Goal: Register for event/course

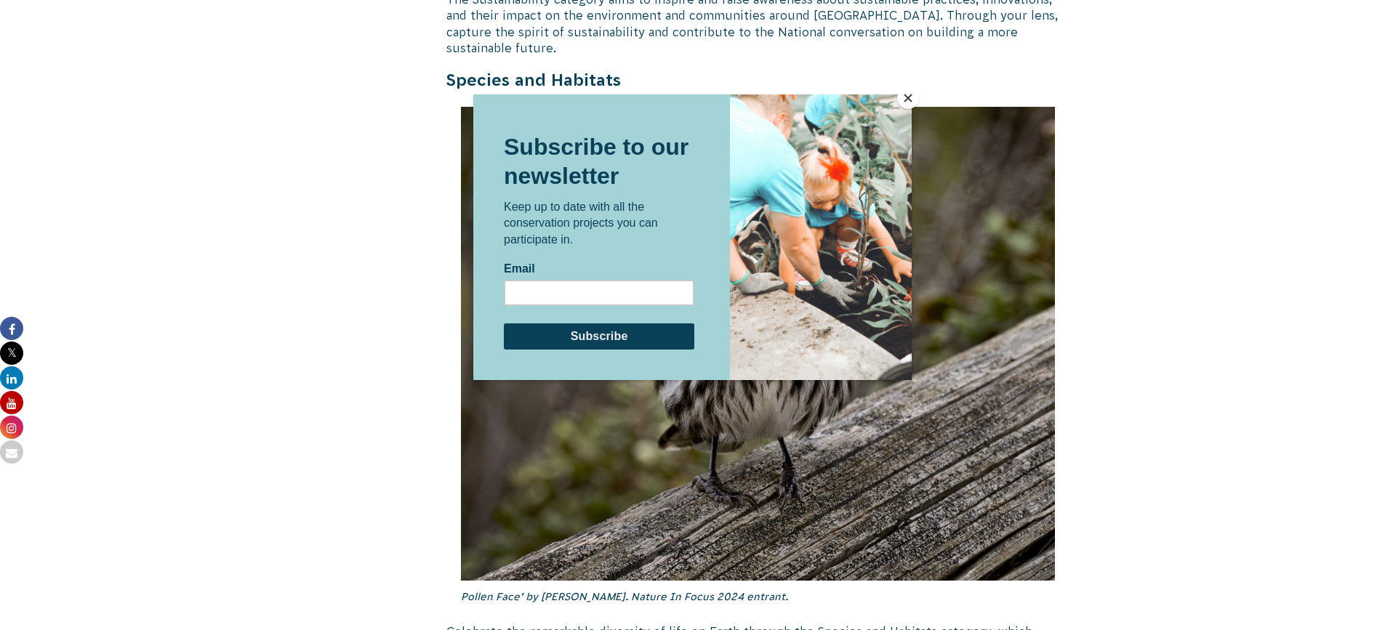
scroll to position [4508, 0]
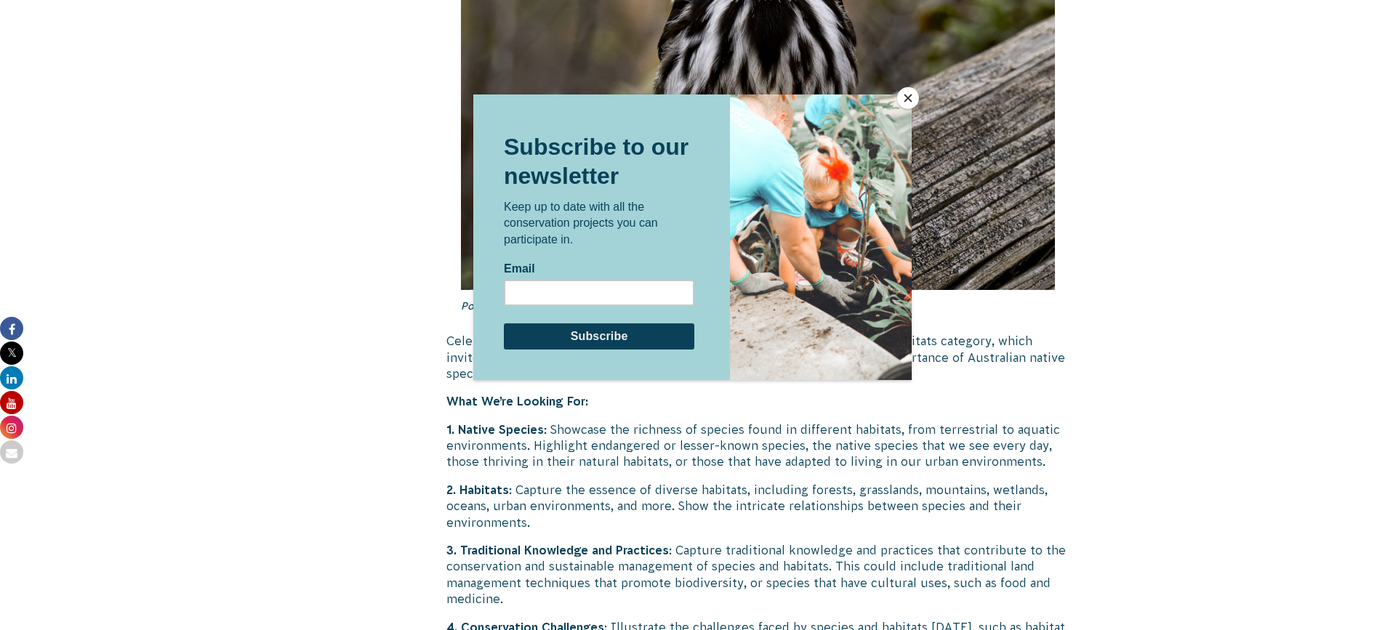
click at [907, 97] on button "Close" at bounding box center [908, 98] width 22 height 22
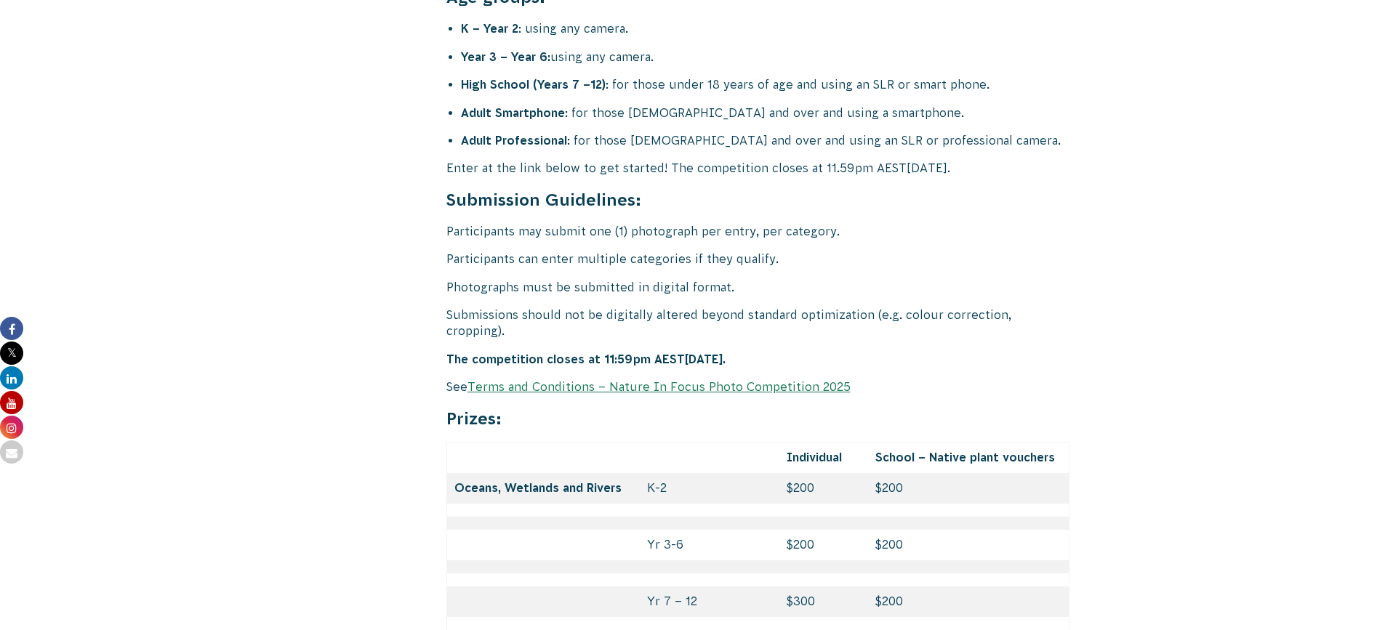
scroll to position [5962, 0]
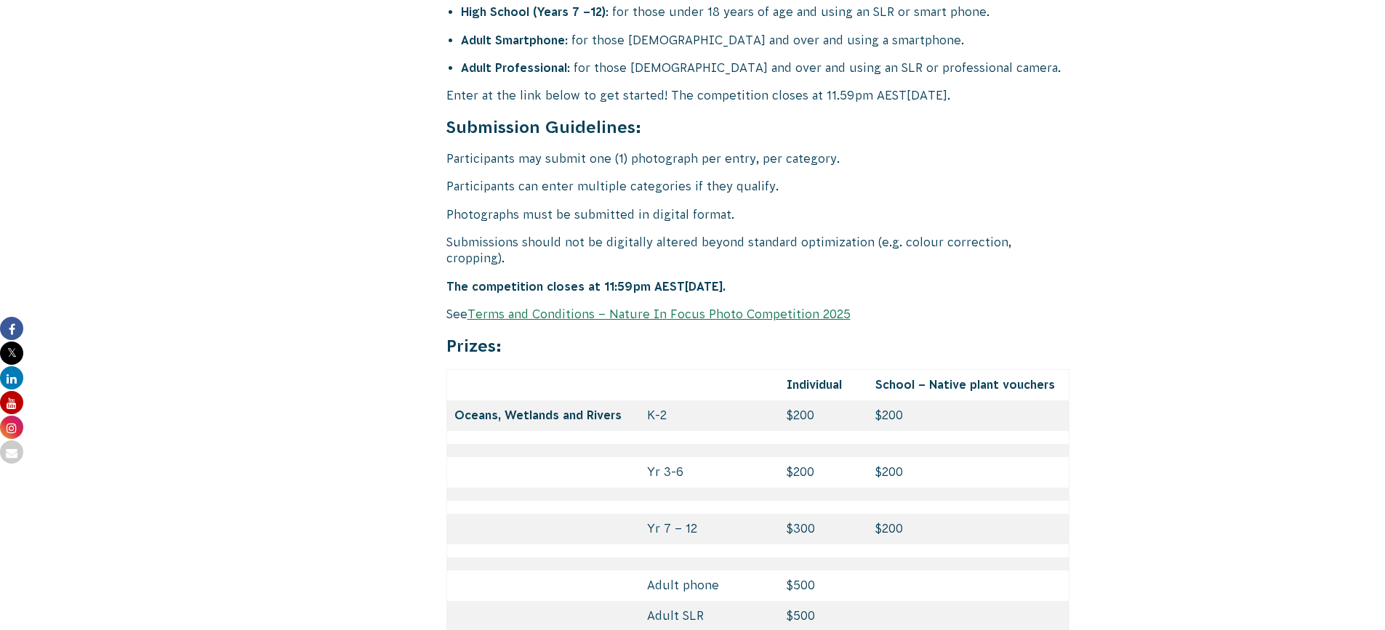
click at [579, 308] on link "Terms and Conditions – Nature In Focus Photo Competition 2025" at bounding box center [658, 314] width 383 height 13
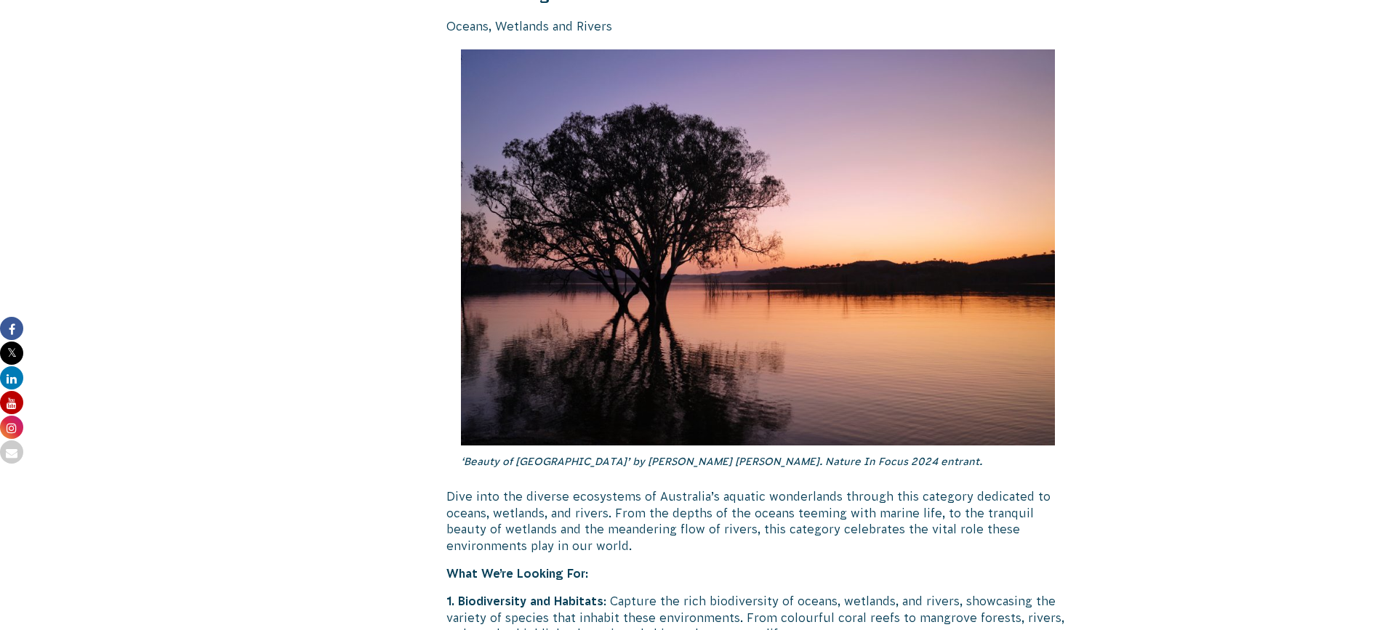
scroll to position [2167, 0]
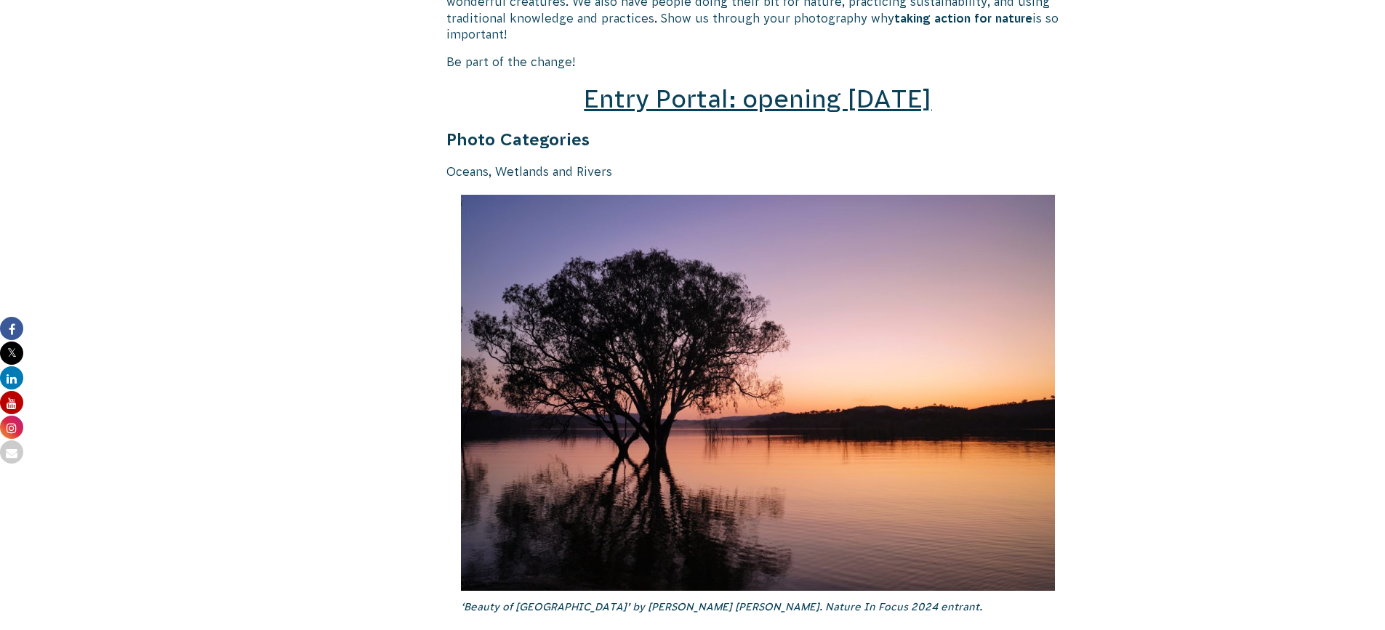
click at [671, 88] on span "Entry Portal: opening [DATE]" at bounding box center [758, 99] width 348 height 28
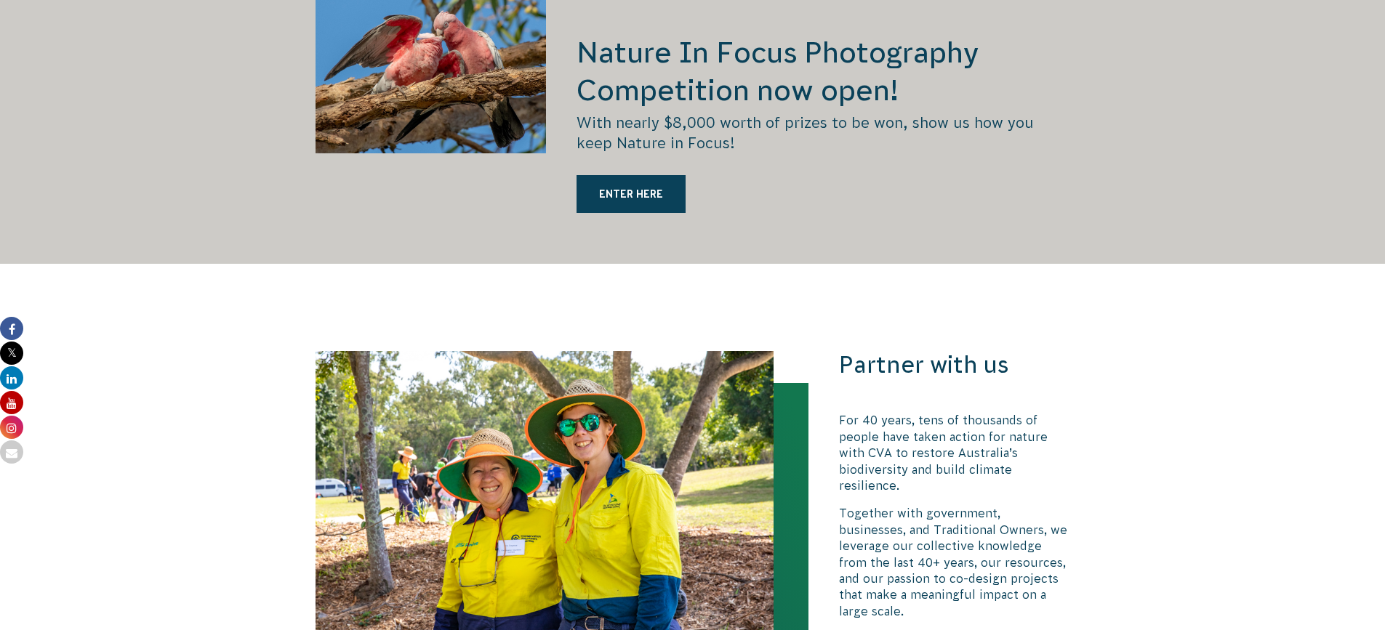
scroll to position [2472, 0]
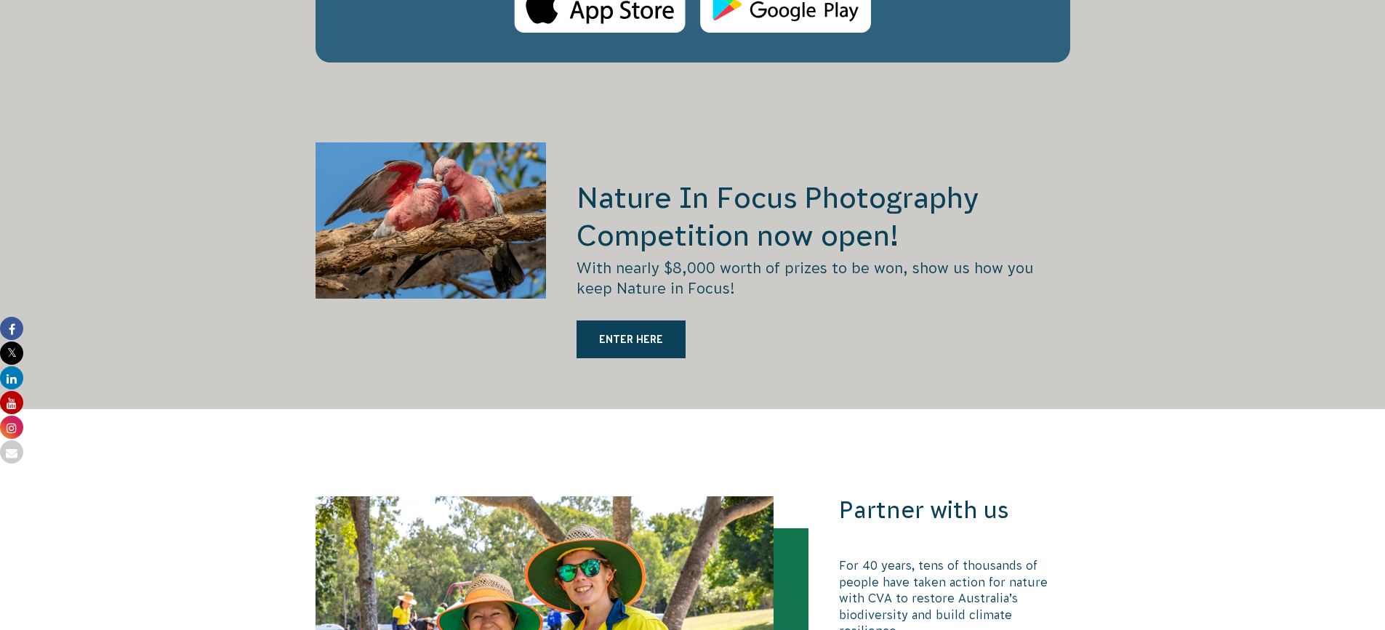
click at [672, 182] on h2 "Nature In Focus Photography Competition now open!" at bounding box center [823, 217] width 493 height 76
click at [642, 258] on p "With nearly $8,000 worth of prizes to be won, show us how you keep Nature in Fo…" at bounding box center [823, 278] width 493 height 41
click at [638, 288] on div "Nature In Focus Photography Competition now open! With nearly $8,000 worth of p…" at bounding box center [823, 275] width 493 height 267
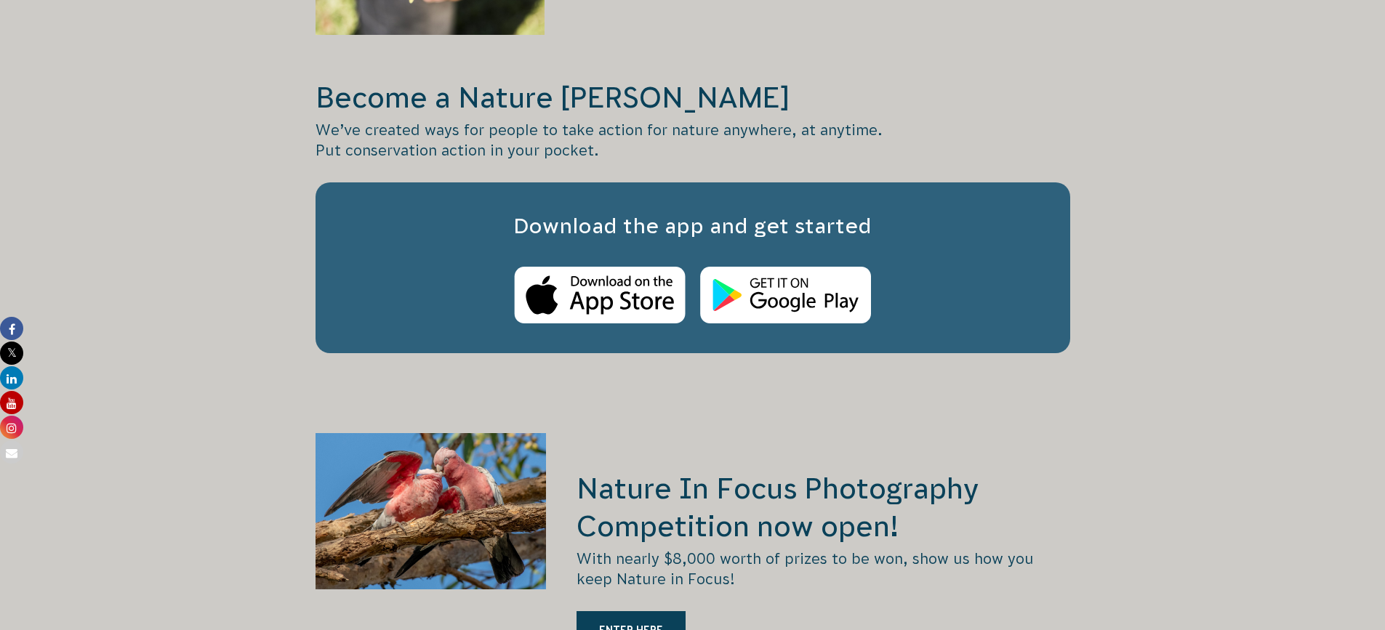
scroll to position [2327, 0]
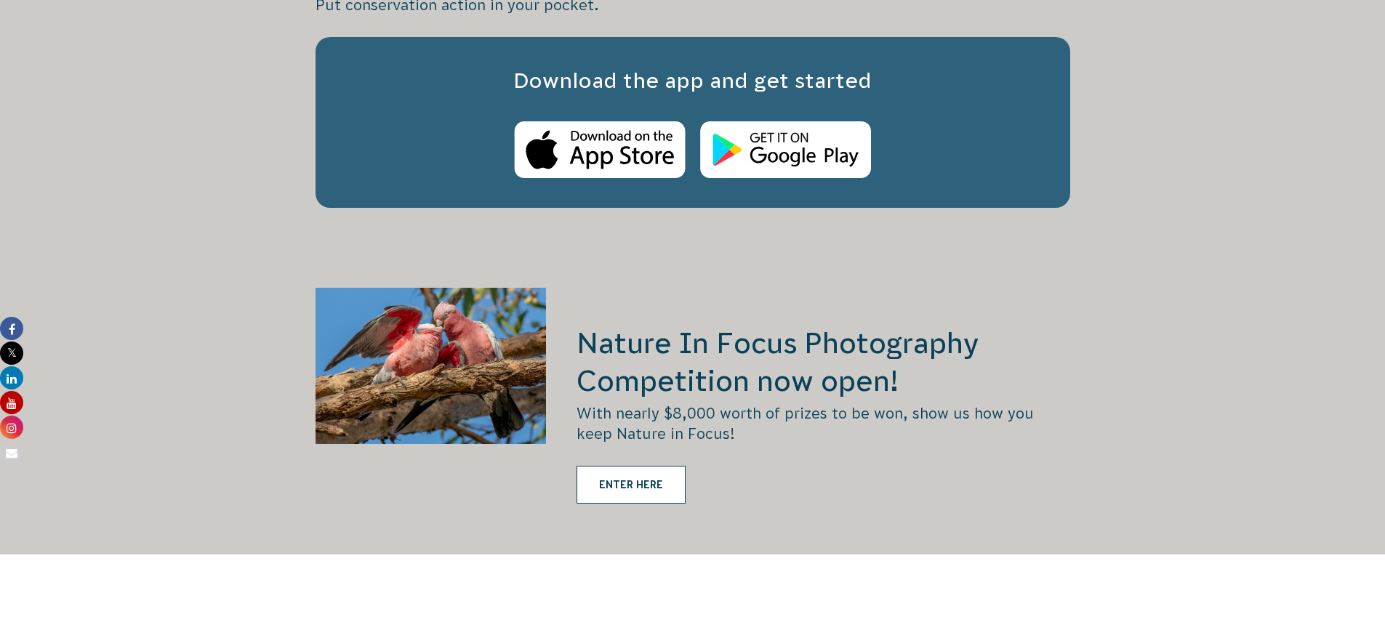
click at [627, 466] on link "ENTER HERE" at bounding box center [631, 485] width 109 height 38
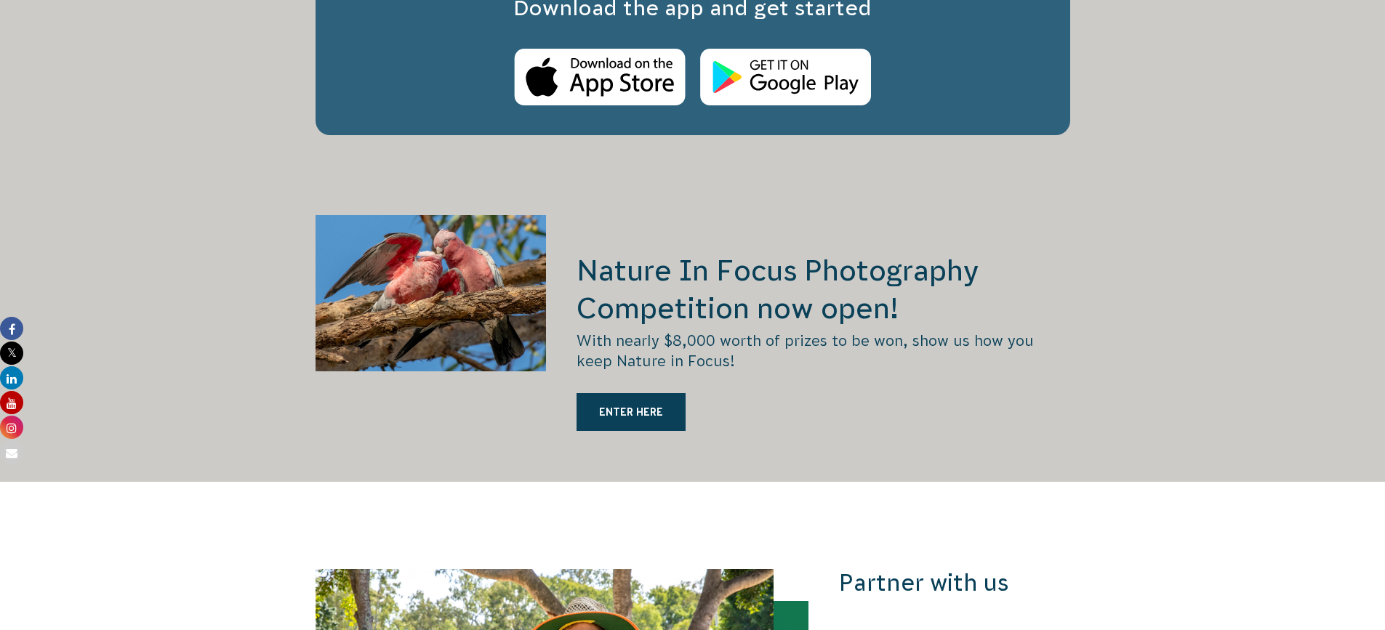
scroll to position [2472, 0]
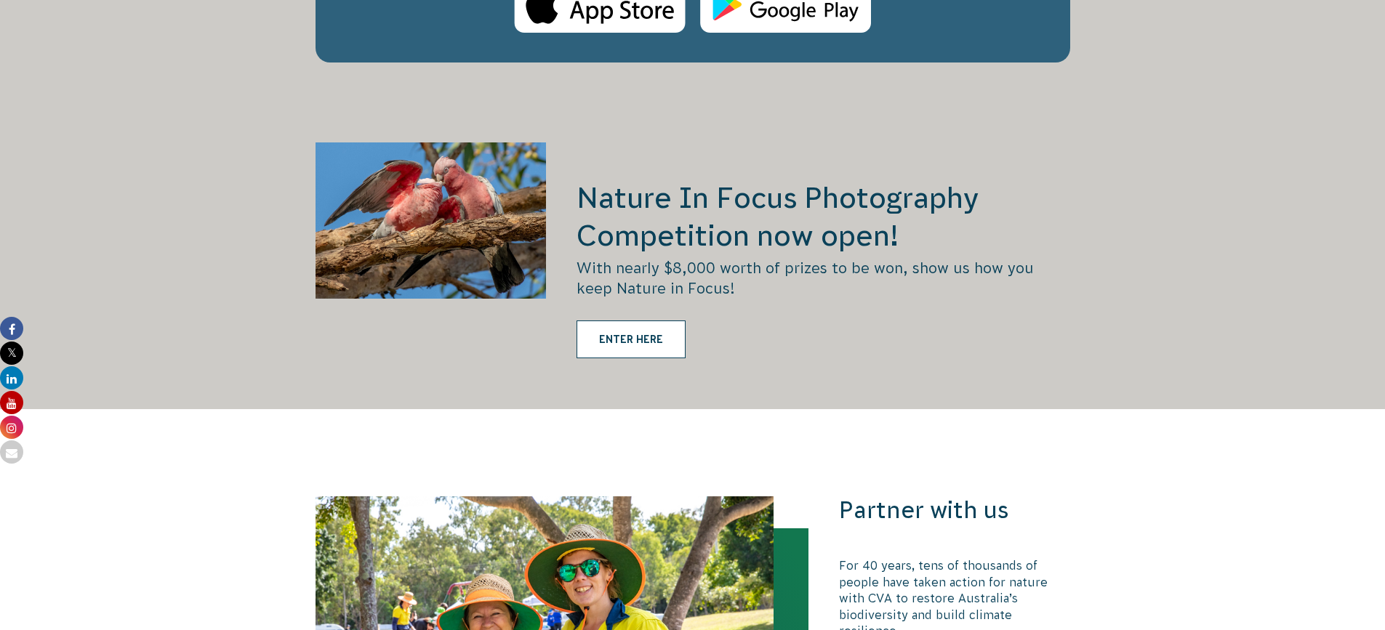
click at [606, 321] on link "ENTER HERE" at bounding box center [631, 340] width 109 height 38
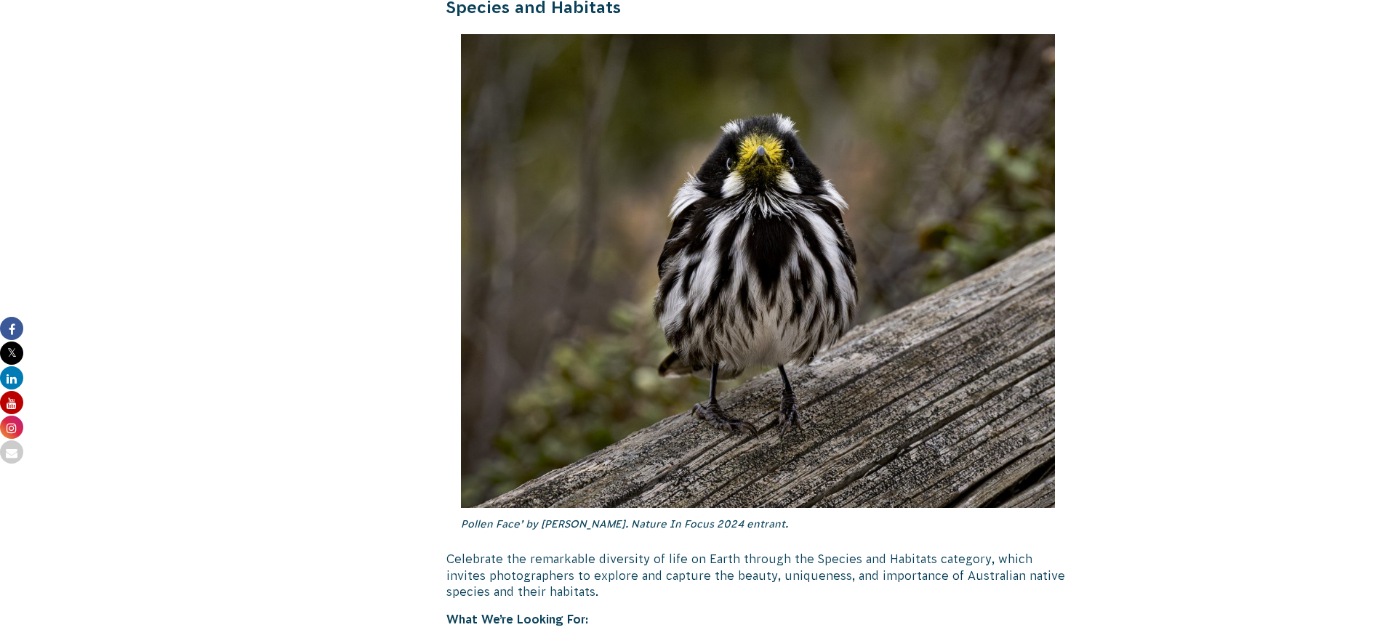
scroll to position [4144, 0]
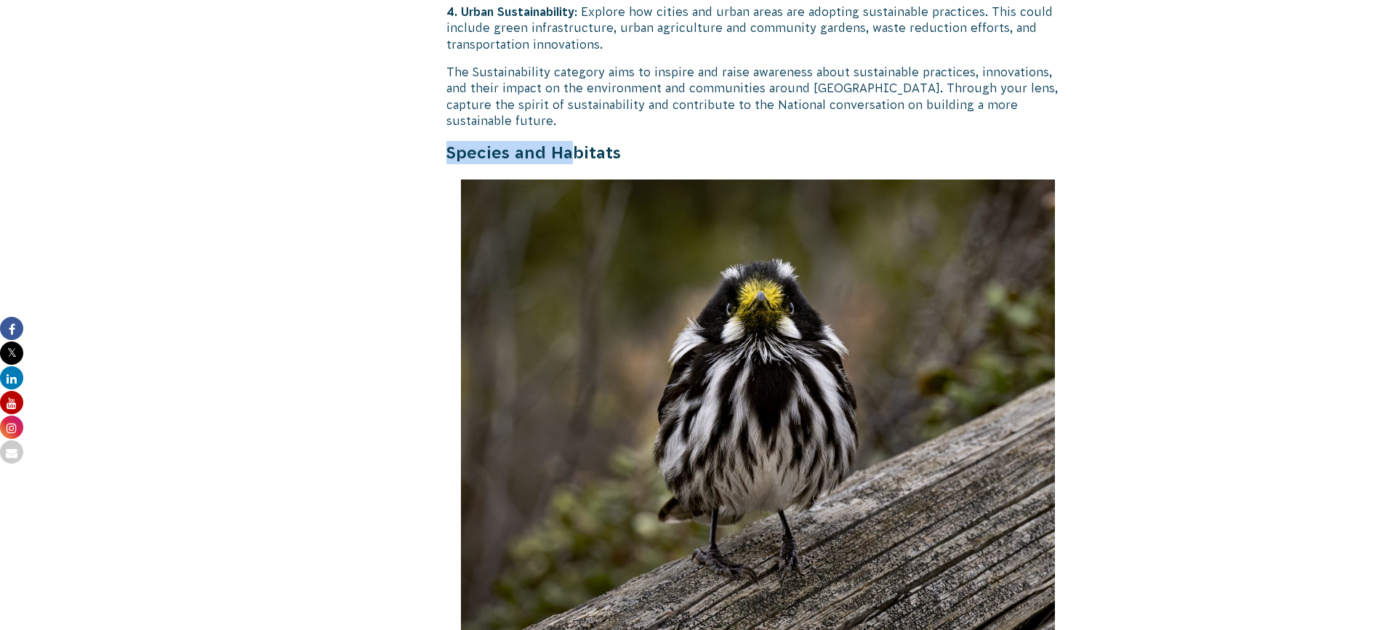
drag, startPoint x: 444, startPoint y: 101, endPoint x: 572, endPoint y: 113, distance: 128.6
drag, startPoint x: 625, startPoint y: 100, endPoint x: 444, endPoint y: 96, distance: 181.1
copy strong "Species and Habitats"
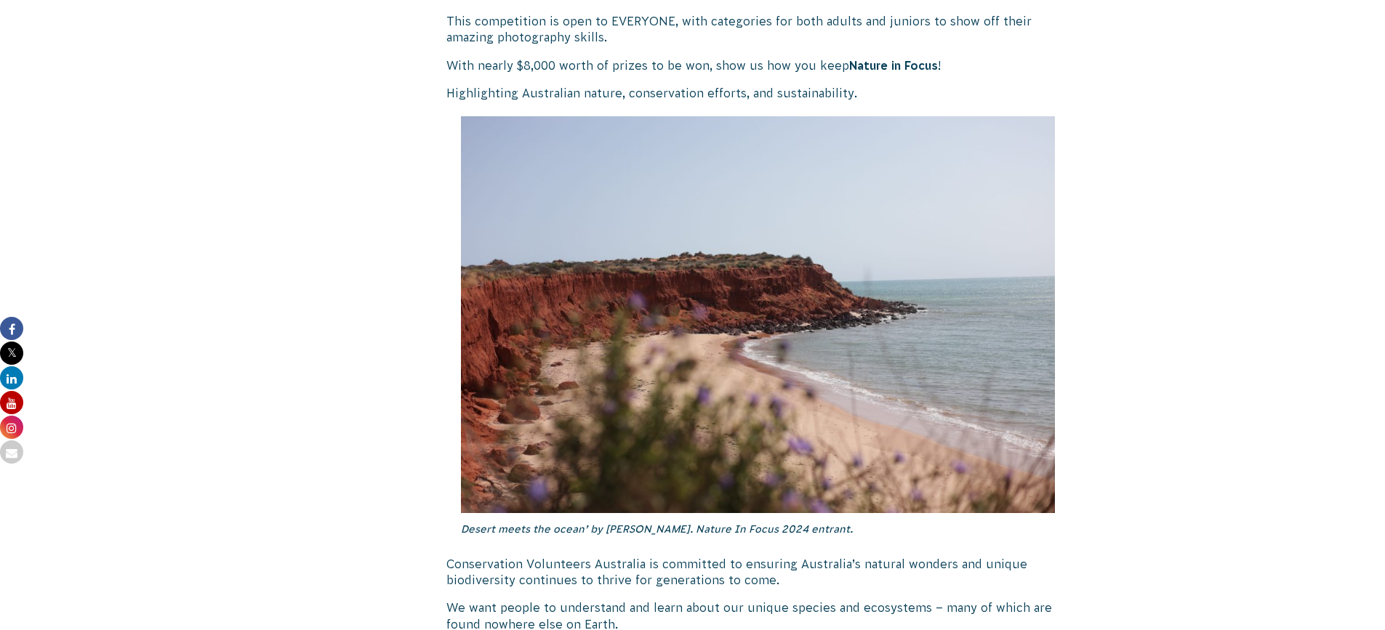
scroll to position [872, 0]
